Goal: Information Seeking & Learning: Find specific page/section

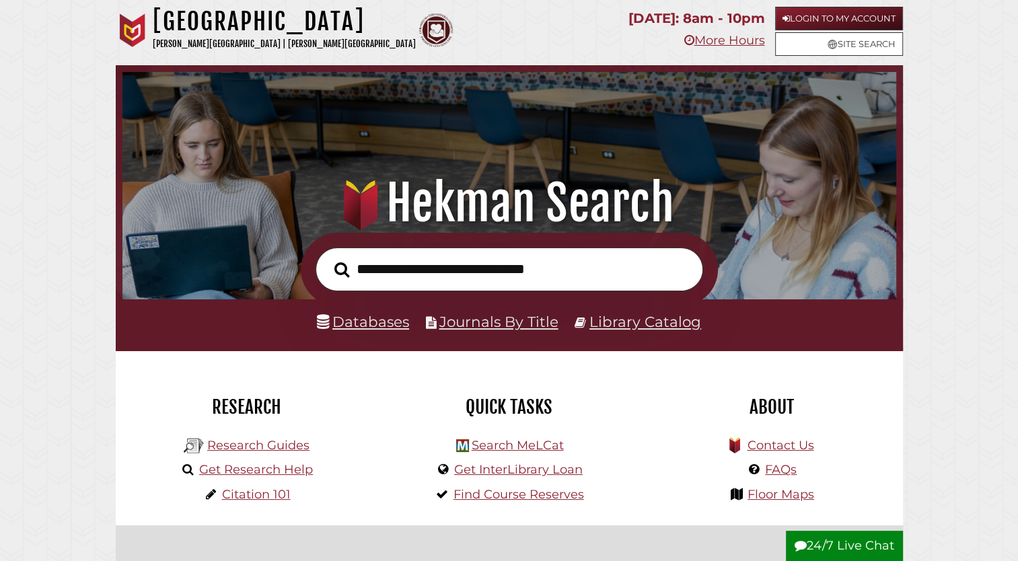
scroll to position [256, 767]
click at [820, 20] on link "Login to My Account" at bounding box center [839, 19] width 128 height 24
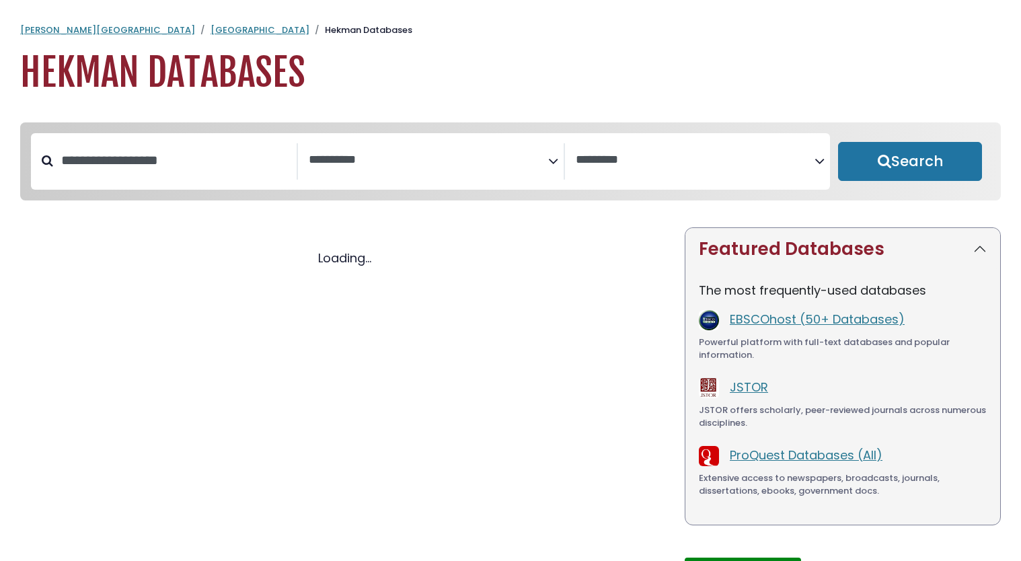
select select "Database Subject Filter"
select select "Database Vendors Filter"
select select "Database Subject Filter"
select select "Database Vendors Filter"
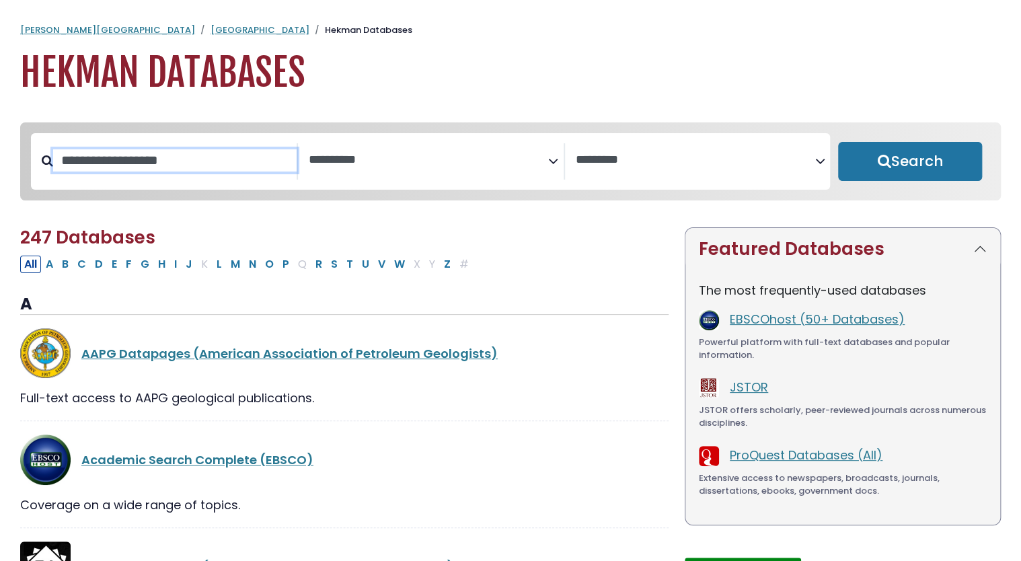
click at [205, 157] on input "Search database by title or keyword" at bounding box center [175, 160] width 244 height 22
type input "*******"
click at [838, 142] on button "Search" at bounding box center [910, 161] width 144 height 39
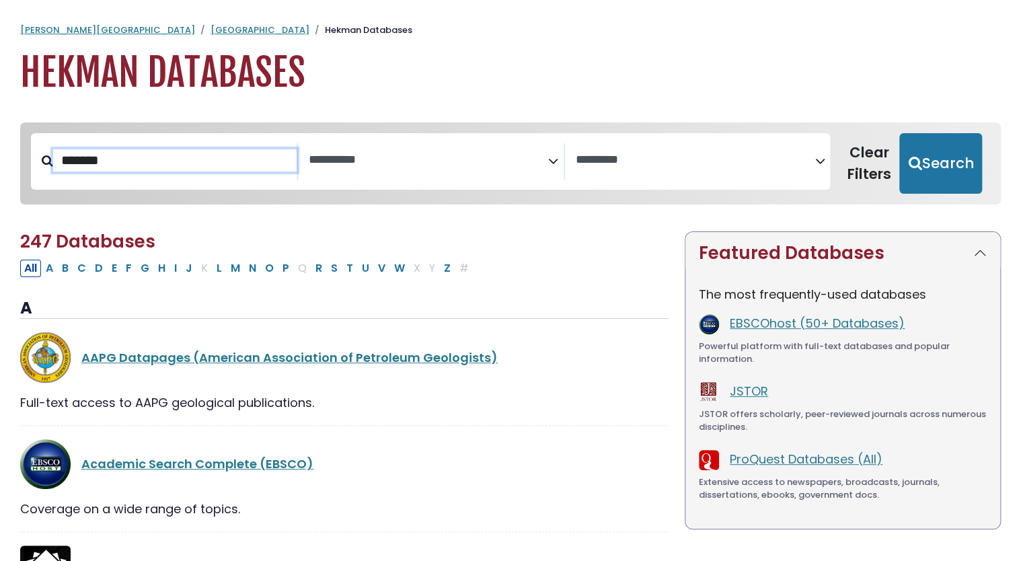
select select "Database Subject Filter"
select select "Database Vendors Filter"
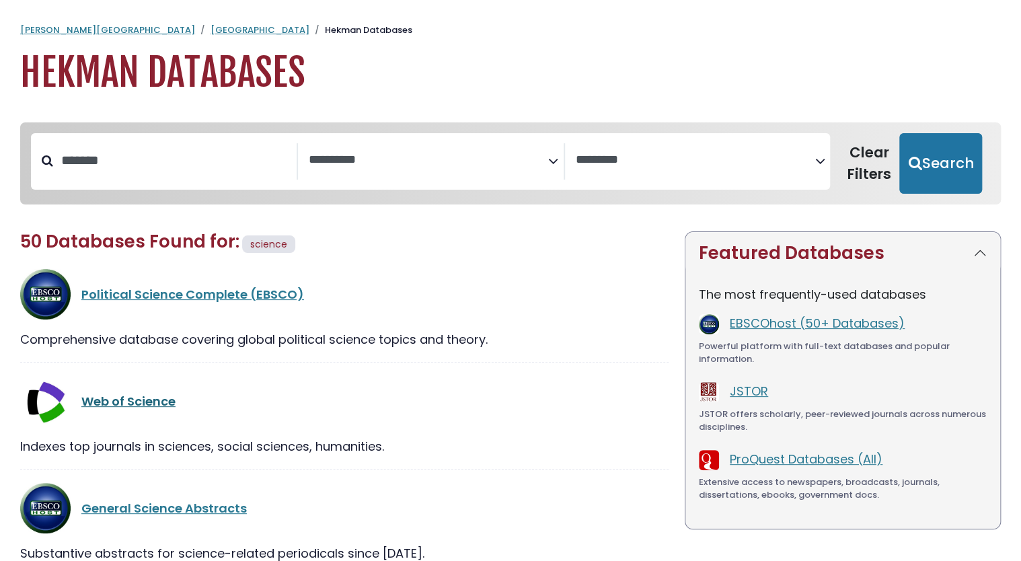
click at [156, 402] on link "Web of Science" at bounding box center [128, 401] width 94 height 17
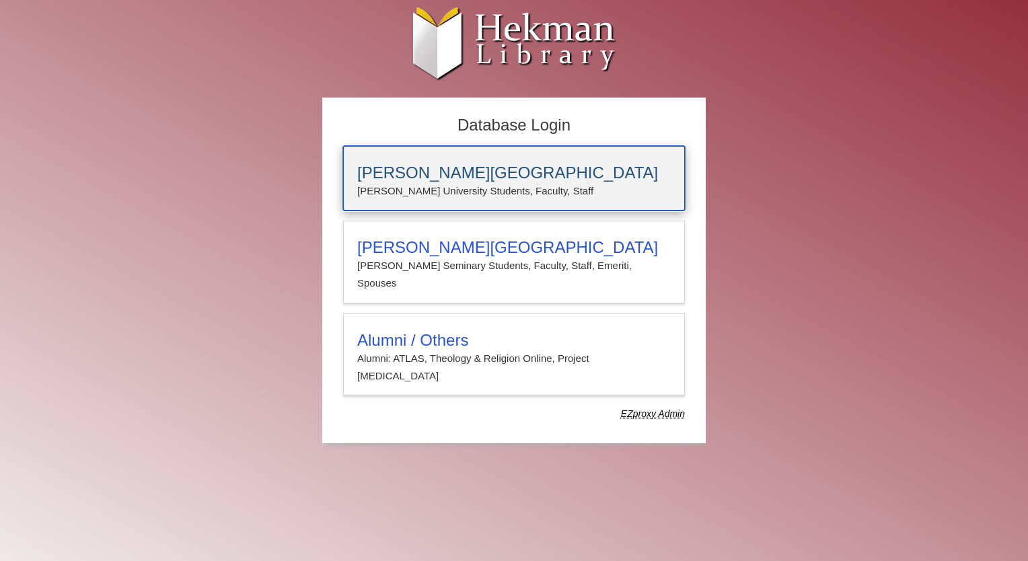
click at [438, 172] on h3 "[PERSON_NAME][GEOGRAPHIC_DATA]" at bounding box center [513, 172] width 313 height 19
